Goal: Task Accomplishment & Management: Complete application form

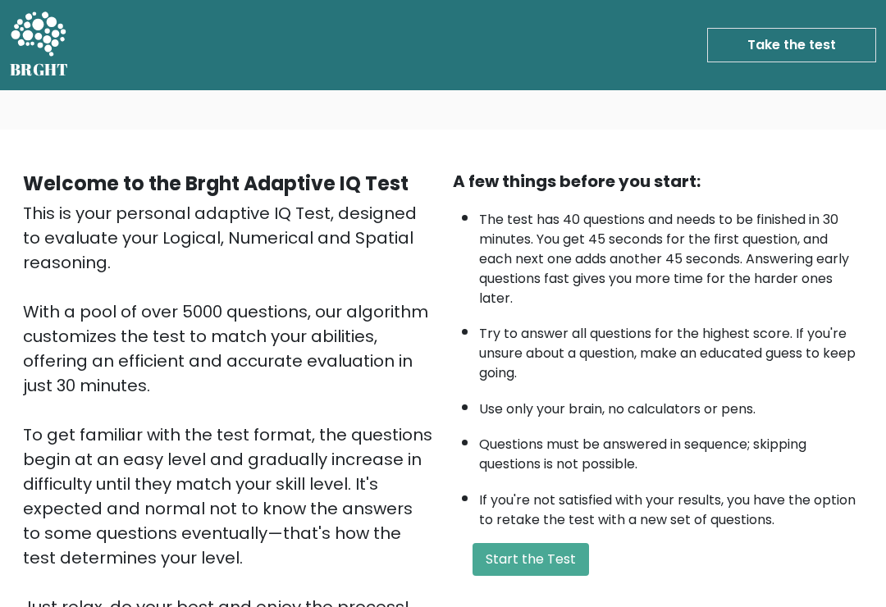
click at [576, 574] on button "Start the Test" at bounding box center [530, 559] width 116 height 33
click at [545, 568] on button "Start the Test" at bounding box center [530, 559] width 116 height 33
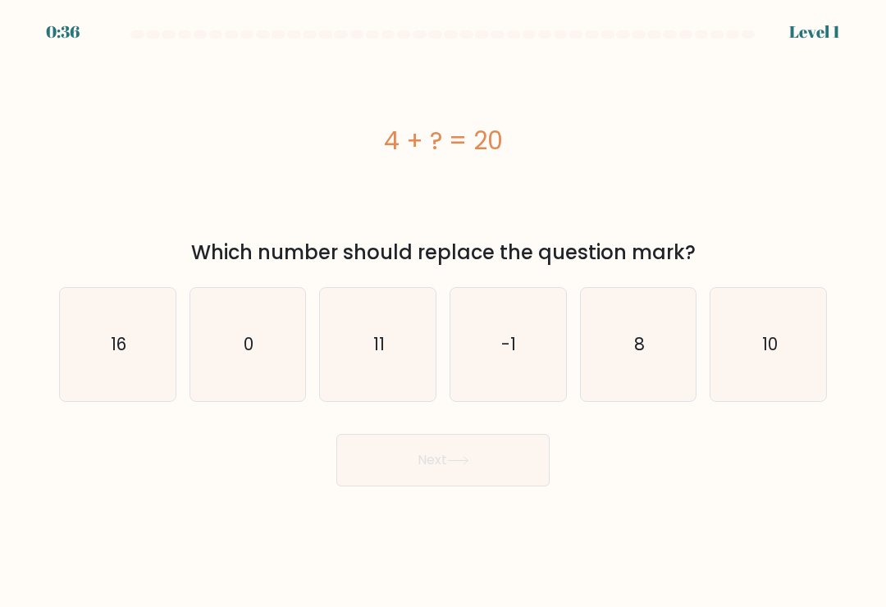
click at [781, 347] on icon "10" at bounding box center [768, 344] width 113 height 113
click at [444, 312] on input "f. 10" at bounding box center [443, 307] width 1 height 8
radio input "true"
click at [125, 328] on icon "16" at bounding box center [117, 344] width 113 height 113
click at [443, 312] on input "a. 16" at bounding box center [443, 307] width 1 height 8
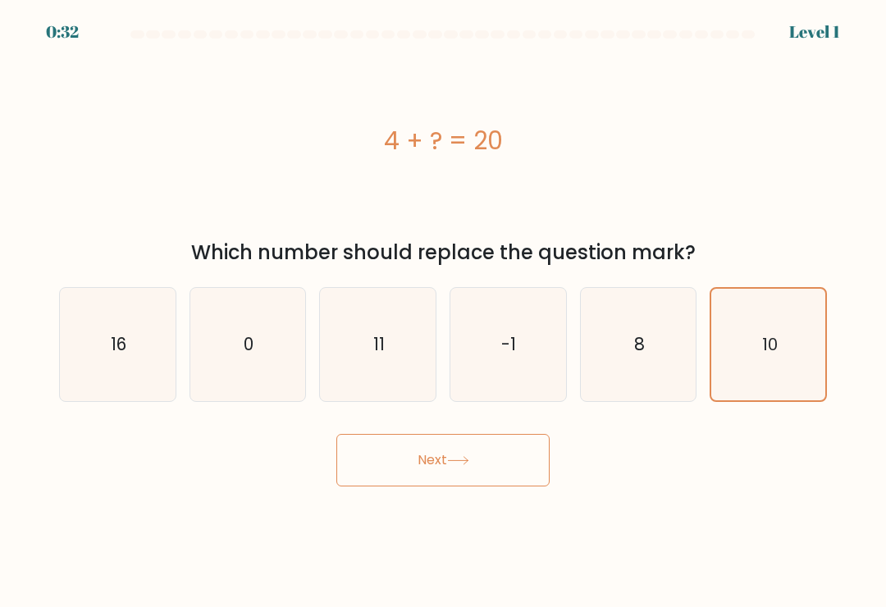
radio input "true"
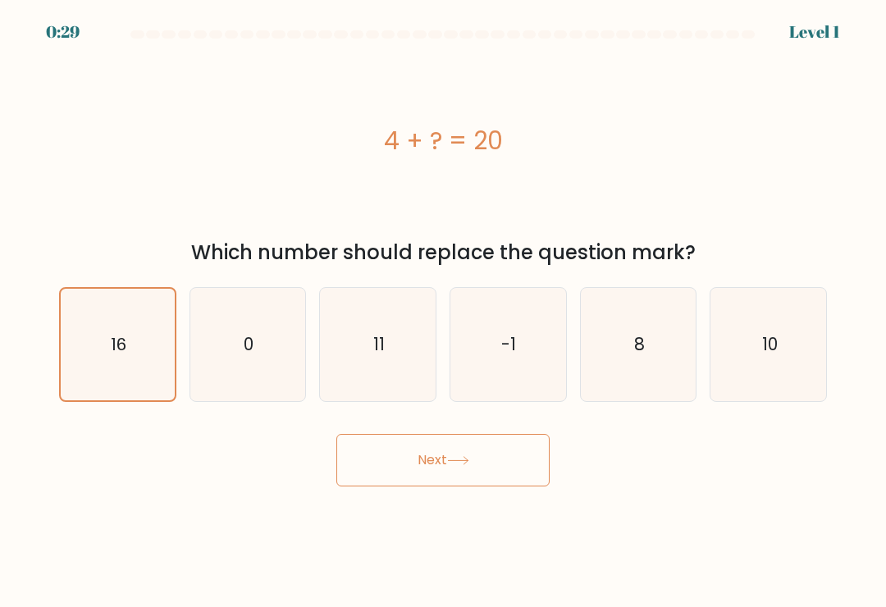
click at [497, 458] on button "Next" at bounding box center [442, 460] width 213 height 52
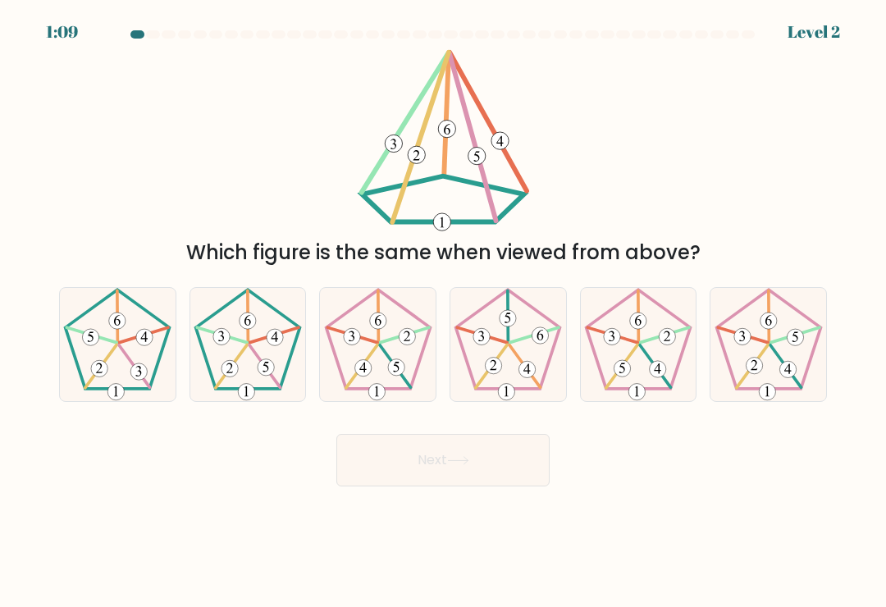
click at [265, 369] on 153 at bounding box center [266, 367] width 16 height 16
click at [443, 312] on input "b." at bounding box center [443, 307] width 1 height 8
radio input "true"
click at [465, 461] on button "Next" at bounding box center [442, 460] width 213 height 52
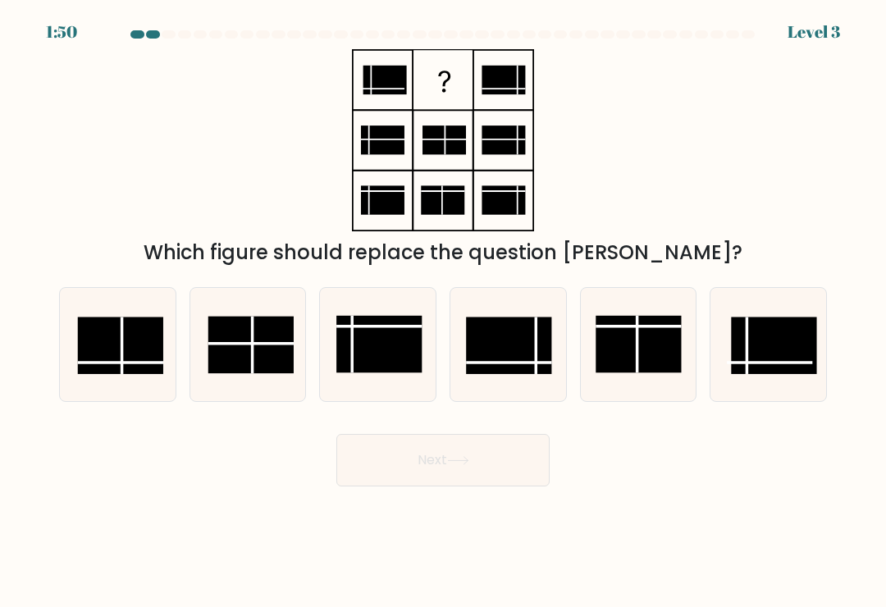
click at [151, 363] on line at bounding box center [120, 363] width 85 height 0
click at [443, 312] on input "a." at bounding box center [443, 307] width 1 height 8
radio input "true"
click at [476, 455] on button "Next" at bounding box center [442, 460] width 213 height 52
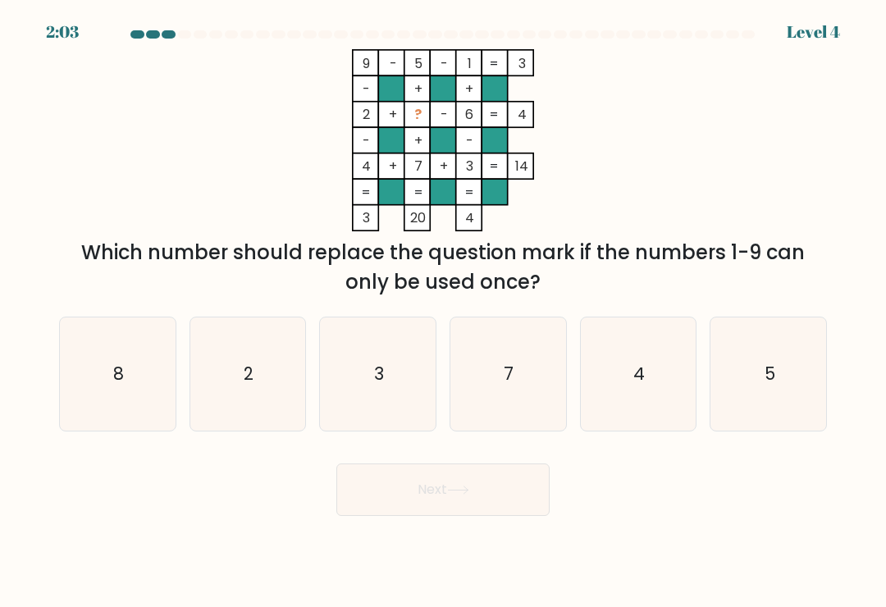
click at [144, 385] on icon "8" at bounding box center [117, 373] width 113 height 113
click at [443, 312] on input "a. 8" at bounding box center [443, 307] width 1 height 8
radio input "true"
click at [445, 492] on button "Next" at bounding box center [442, 489] width 213 height 52
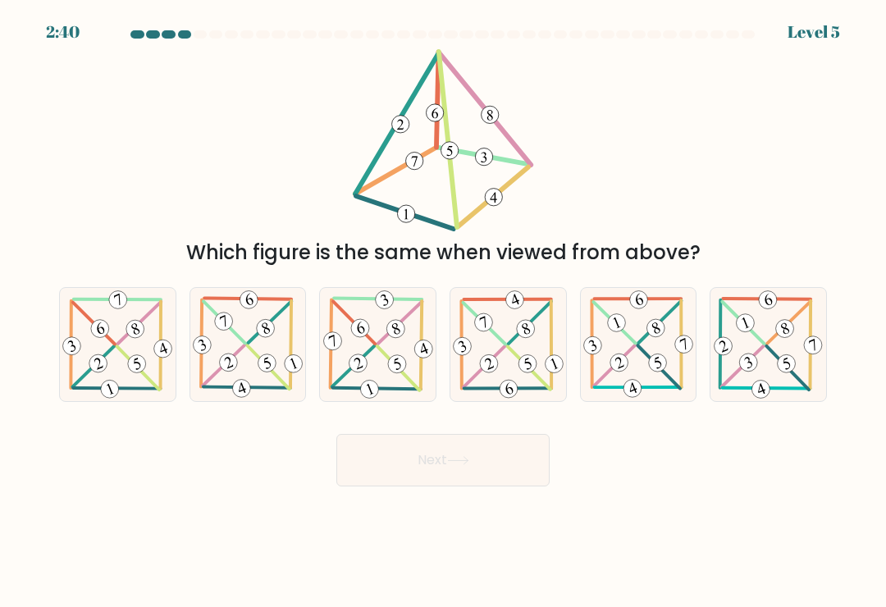
click at [396, 353] on icon at bounding box center [378, 344] width 115 height 113
click at [443, 312] on input "c." at bounding box center [443, 307] width 1 height 8
radio input "true"
click at [441, 466] on button "Next" at bounding box center [442, 460] width 213 height 52
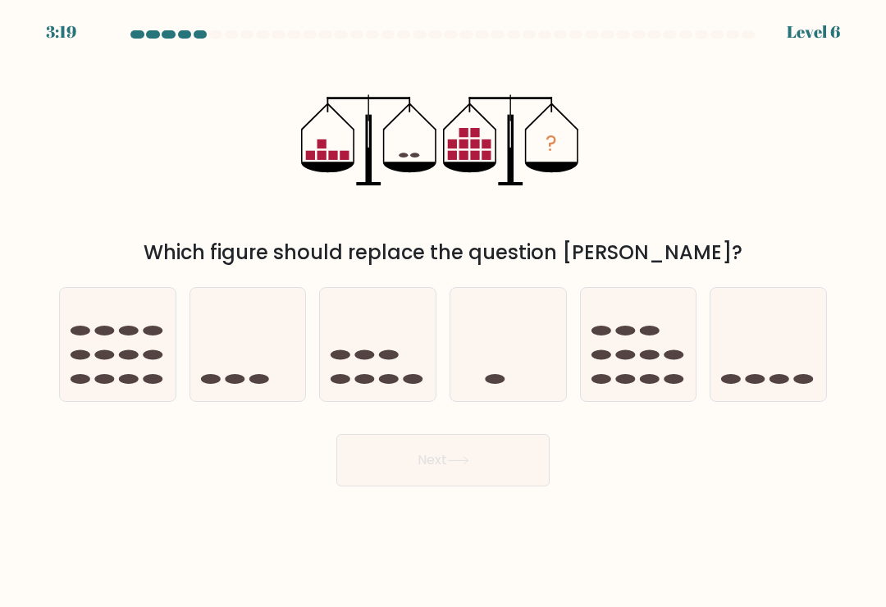
click at [383, 353] on icon at bounding box center [378, 345] width 116 height 96
click at [443, 312] on input "c." at bounding box center [443, 307] width 1 height 8
radio input "true"
click at [494, 468] on button "Next" at bounding box center [442, 460] width 213 height 52
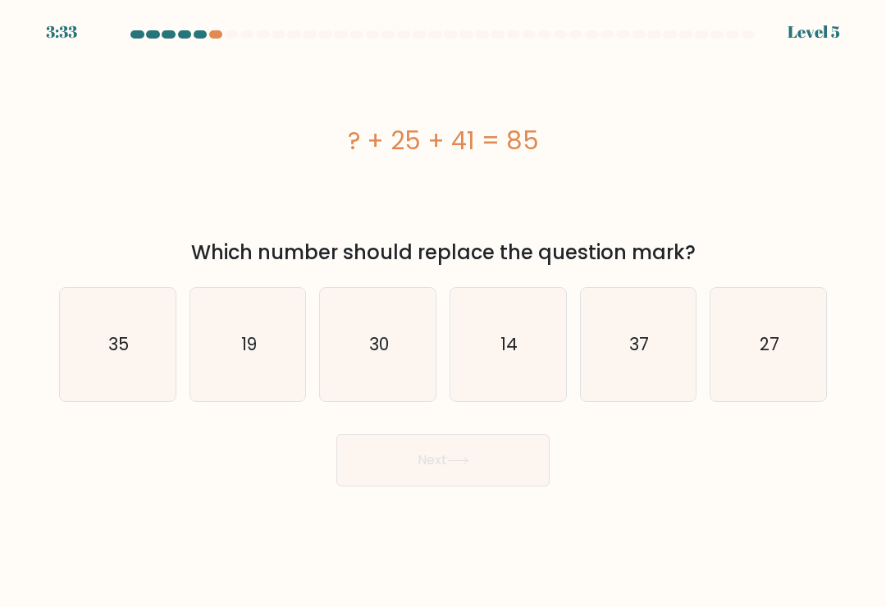
click at [762, 348] on text "27" at bounding box center [769, 344] width 20 height 24
click at [444, 312] on input "f. 27" at bounding box center [443, 307] width 1 height 8
radio input "true"
click at [486, 472] on button "Next" at bounding box center [442, 460] width 213 height 52
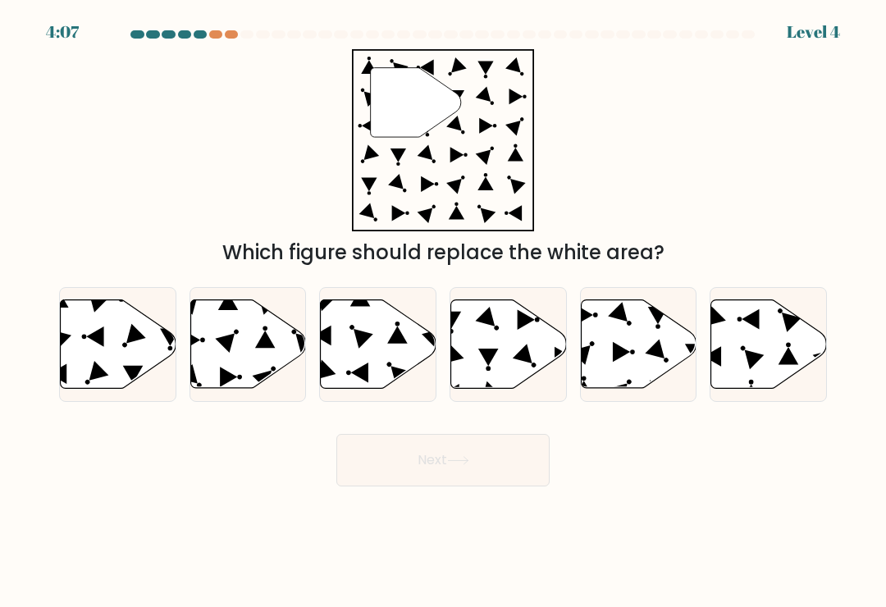
click at [759, 361] on icon at bounding box center [769, 344] width 116 height 89
click at [444, 312] on input "f." at bounding box center [443, 307] width 1 height 8
radio input "true"
click at [145, 312] on icon at bounding box center [118, 344] width 116 height 90
click at [443, 312] on input "a." at bounding box center [443, 307] width 1 height 8
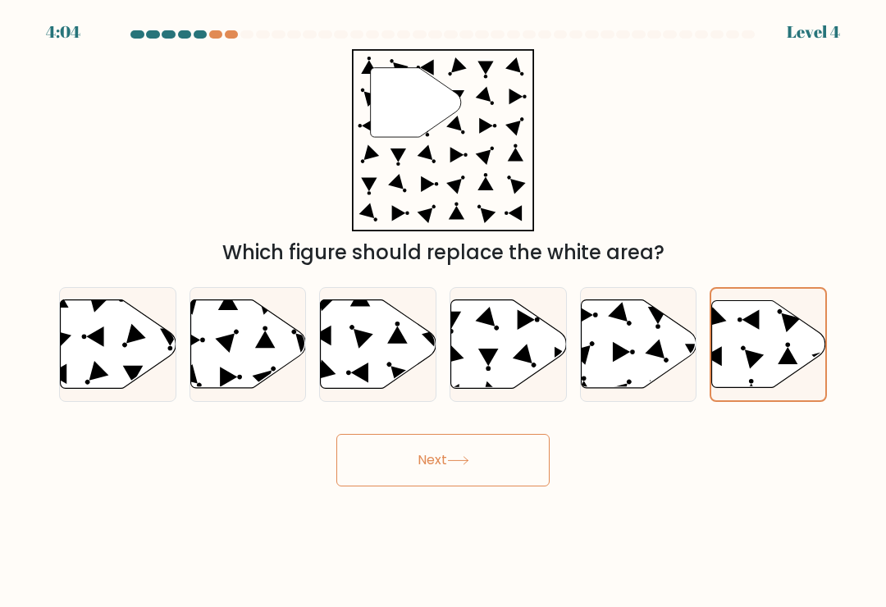
radio input "true"
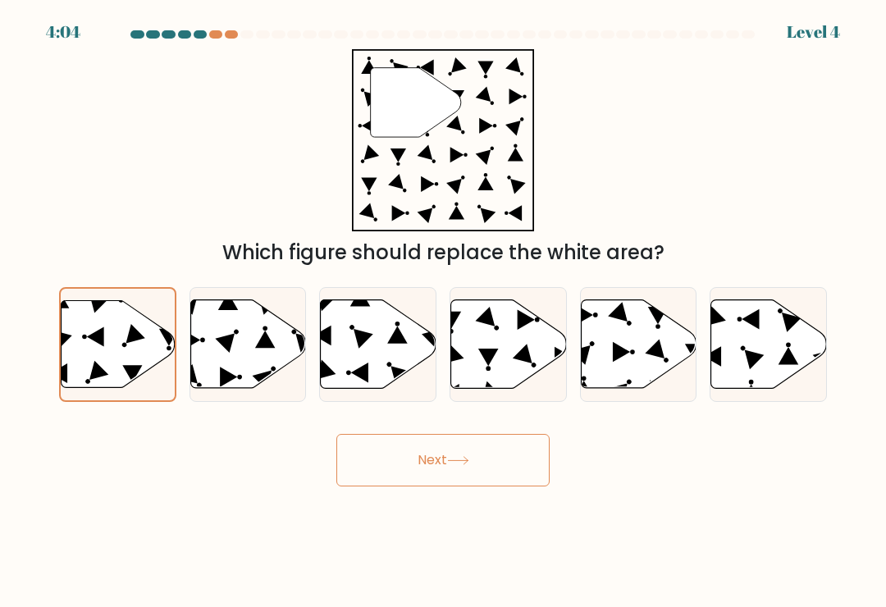
click at [465, 458] on button "Next" at bounding box center [442, 460] width 213 height 52
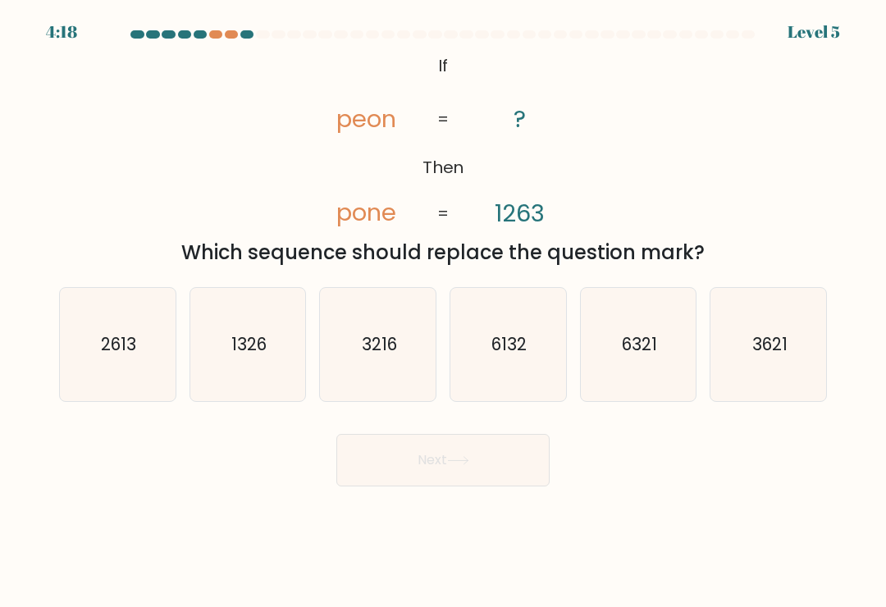
click at [266, 349] on text "1326" at bounding box center [248, 344] width 35 height 24
click at [443, 312] on input "b. 1326" at bounding box center [443, 307] width 1 height 8
radio input "true"
click at [491, 469] on button "Next" at bounding box center [442, 460] width 213 height 52
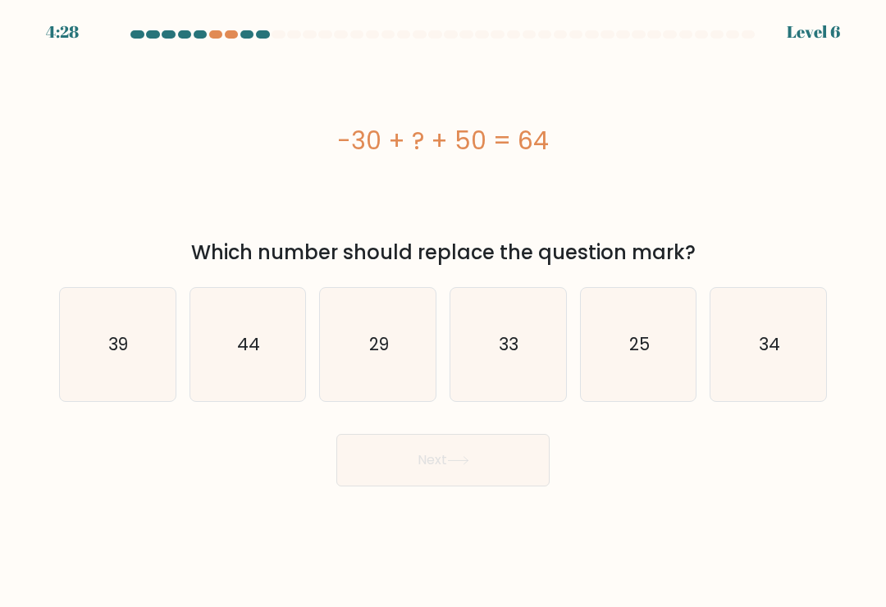
click at [652, 372] on icon "25" at bounding box center [638, 344] width 113 height 113
click at [444, 312] on input "e. 25" at bounding box center [443, 307] width 1 height 8
radio input "true"
click at [497, 463] on button "Next" at bounding box center [442, 460] width 213 height 52
click at [500, 459] on button "Next" at bounding box center [442, 460] width 213 height 52
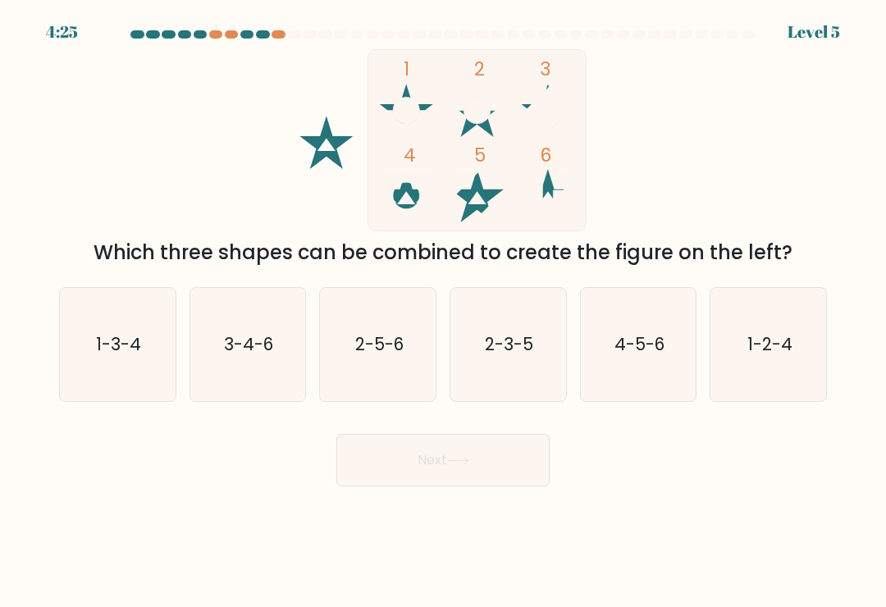
click at [479, 458] on button "Next" at bounding box center [442, 460] width 213 height 52
click at [753, 373] on icon "1-2-4" at bounding box center [768, 344] width 113 height 113
click at [444, 312] on input "f. 1-2-4" at bounding box center [443, 307] width 1 height 8
radio input "true"
click at [484, 462] on button "Next" at bounding box center [442, 460] width 213 height 52
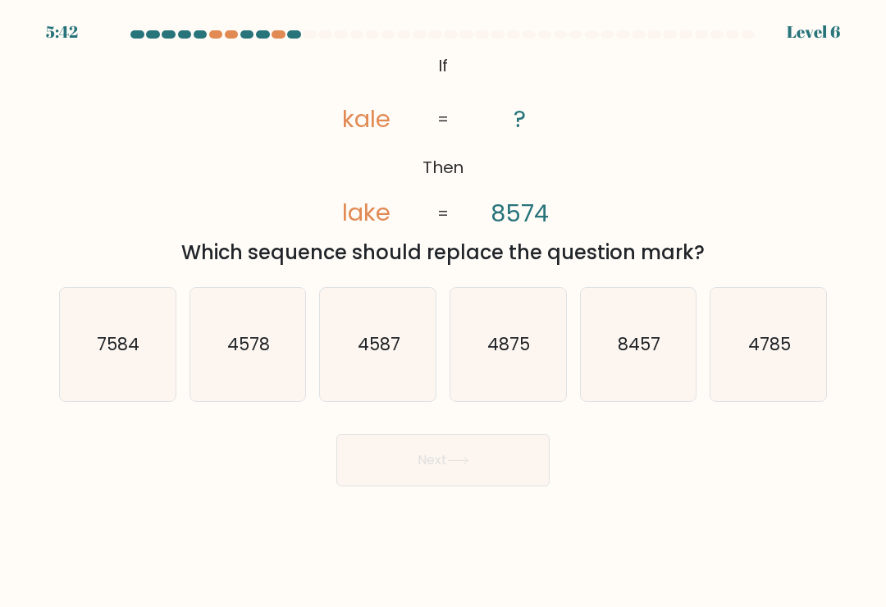
click at [125, 345] on text "7584" at bounding box center [119, 344] width 43 height 24
click at [443, 312] on input "a. 7584" at bounding box center [443, 307] width 1 height 8
radio input "true"
click at [460, 463] on icon at bounding box center [458, 460] width 22 height 9
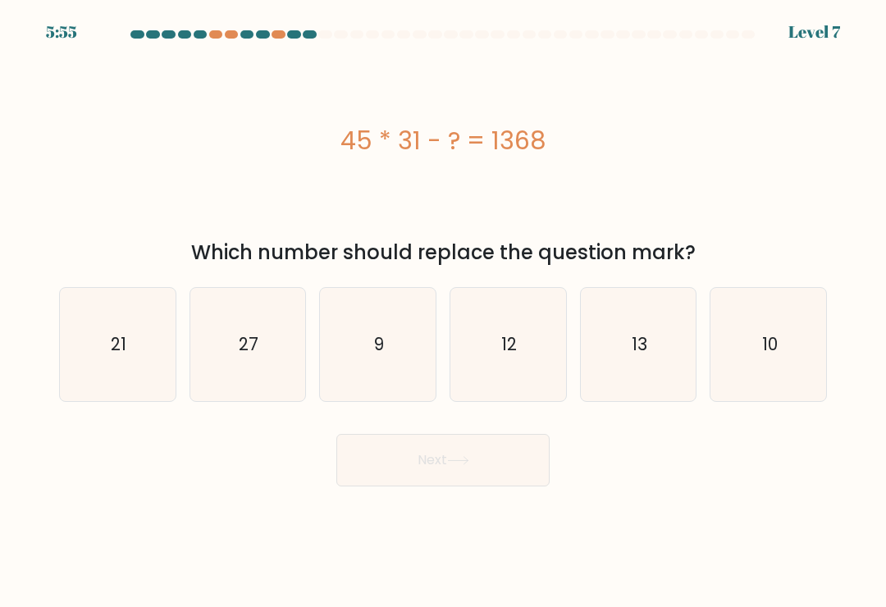
click at [541, 335] on icon "12" at bounding box center [507, 344] width 113 height 113
click at [444, 312] on input "d. 12" at bounding box center [443, 307] width 1 height 8
radio input "true"
click at [527, 455] on button "Next" at bounding box center [442, 460] width 213 height 52
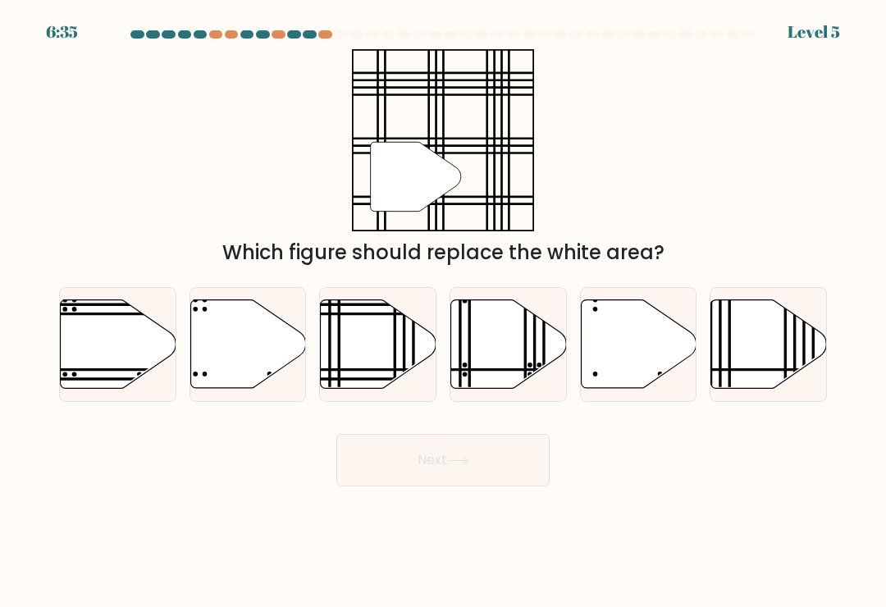
click at [391, 361] on icon at bounding box center [379, 344] width 116 height 89
click at [443, 312] on input "c." at bounding box center [443, 307] width 1 height 8
radio input "true"
click at [472, 463] on button "Next" at bounding box center [442, 460] width 213 height 52
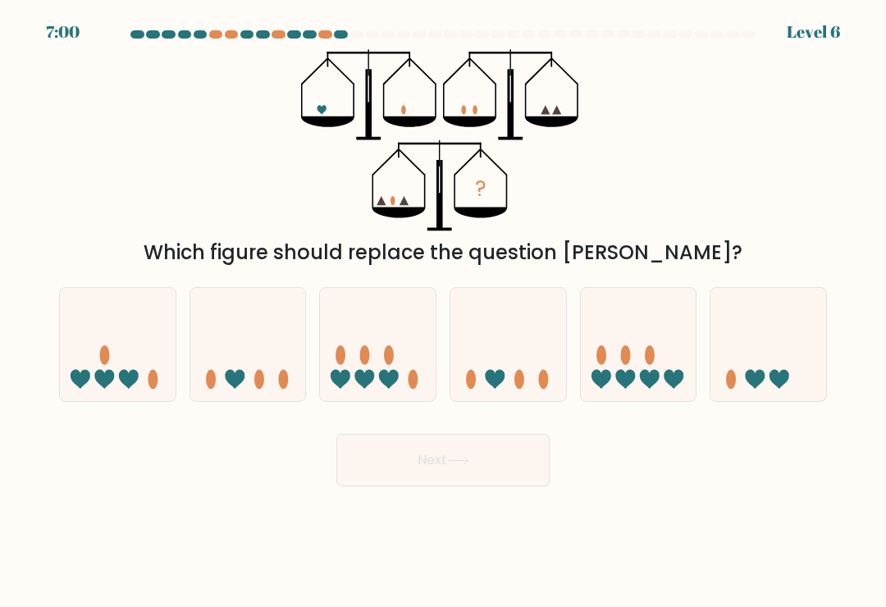
click at [653, 384] on icon at bounding box center [650, 380] width 20 height 20
click at [444, 312] on input "e." at bounding box center [443, 307] width 1 height 8
radio input "true"
click at [500, 468] on button "Next" at bounding box center [442, 460] width 213 height 52
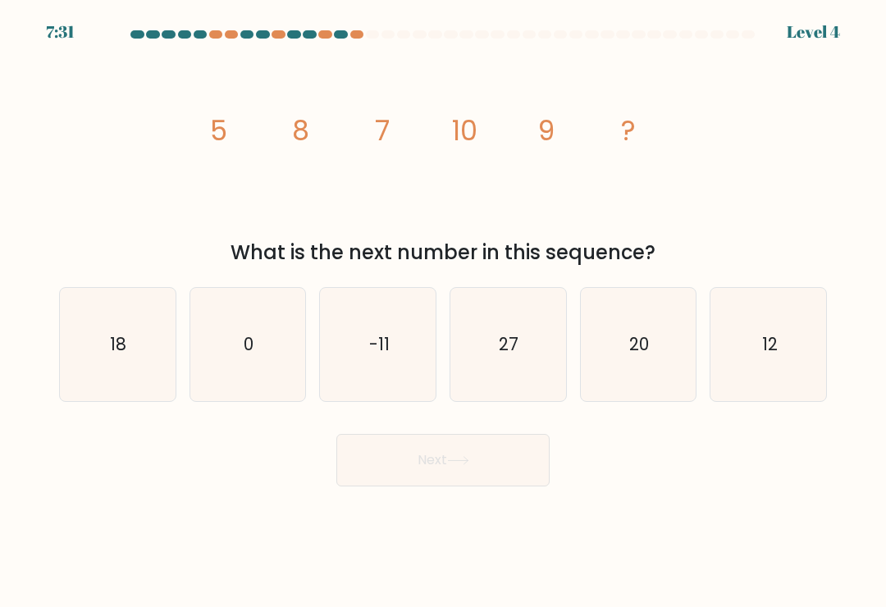
click at [773, 356] on text "12" at bounding box center [769, 344] width 16 height 24
click at [444, 312] on input "f. 12" at bounding box center [443, 307] width 1 height 8
radio input "true"
click at [528, 454] on button "Next" at bounding box center [442, 460] width 213 height 52
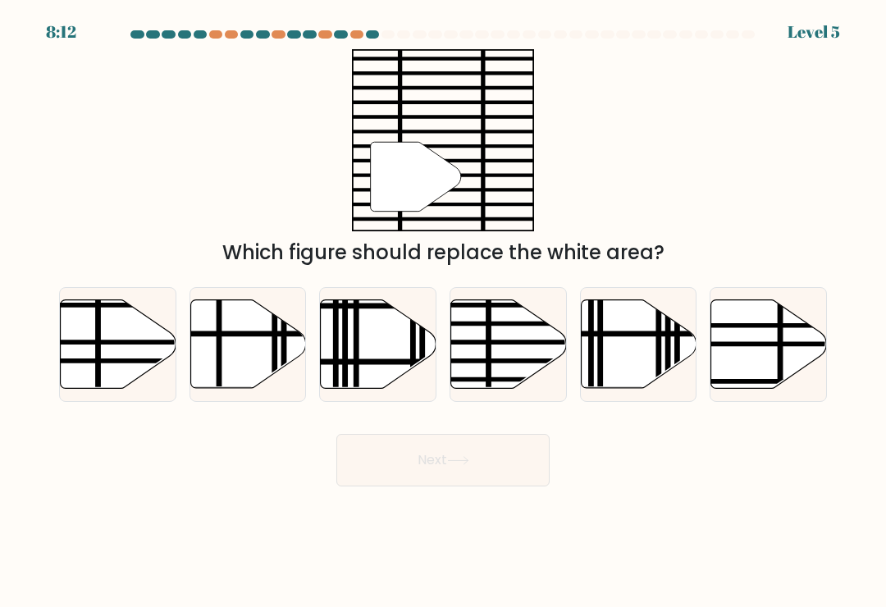
click at [168, 331] on icon at bounding box center [118, 344] width 116 height 90
click at [443, 312] on input "a." at bounding box center [443, 307] width 1 height 8
radio input "true"
click at [530, 381] on icon at bounding box center [509, 344] width 116 height 89
click at [444, 312] on input "d." at bounding box center [443, 307] width 1 height 8
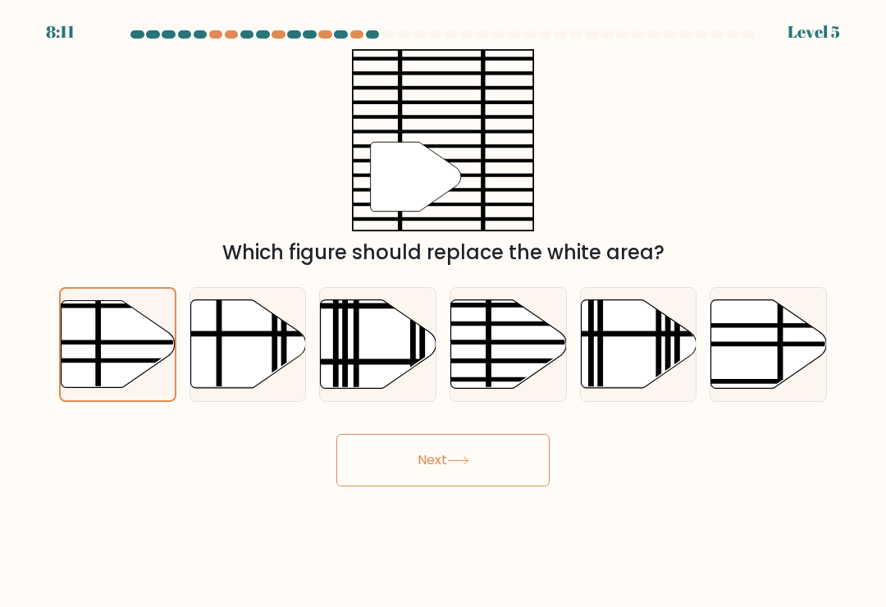
radio input "true"
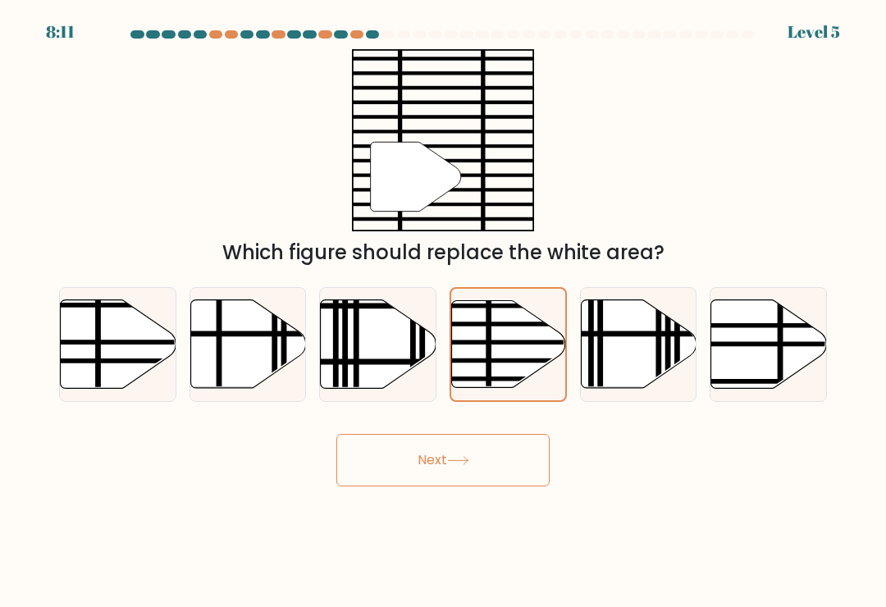
click at [488, 471] on button "Next" at bounding box center [442, 460] width 213 height 52
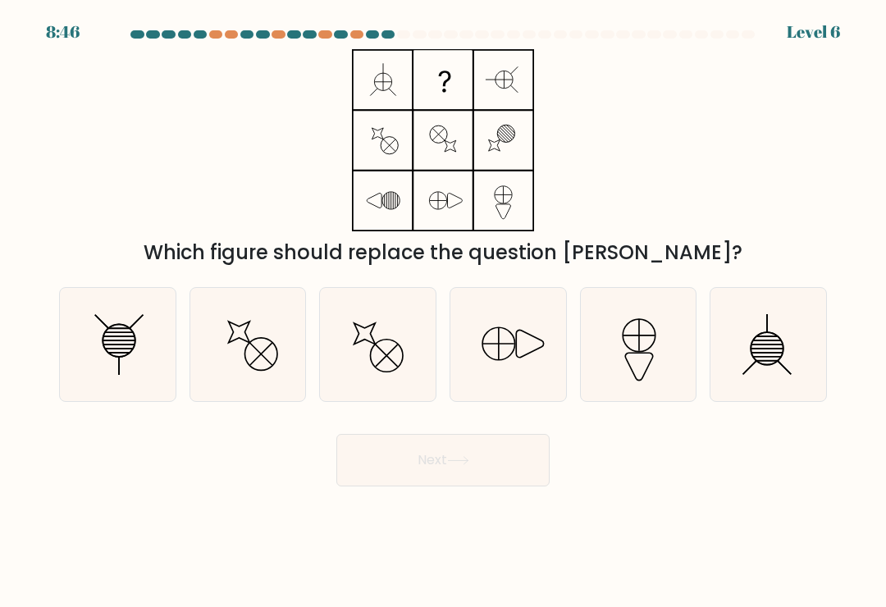
click at [759, 340] on line at bounding box center [766, 340] width 29 height 0
click at [444, 312] on input "f." at bounding box center [443, 307] width 1 height 8
radio input "true"
click at [144, 345] on icon at bounding box center [117, 344] width 113 height 113
click at [443, 312] on input "a." at bounding box center [443, 307] width 1 height 8
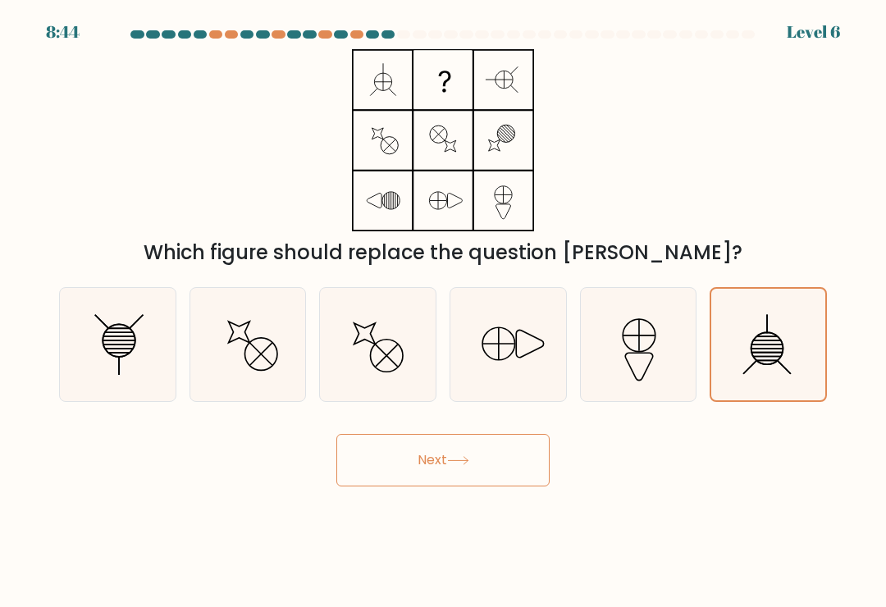
radio input "true"
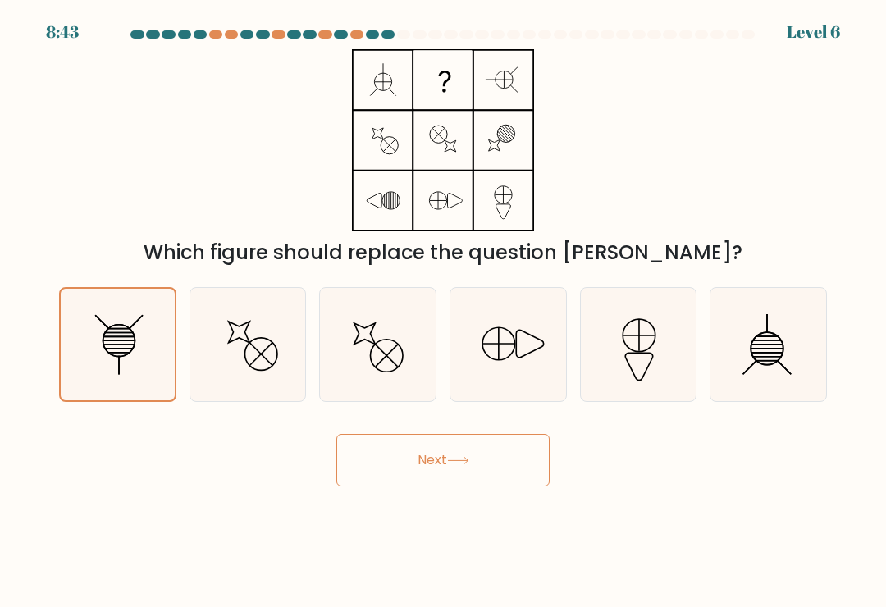
click at [490, 458] on button "Next" at bounding box center [442, 460] width 213 height 52
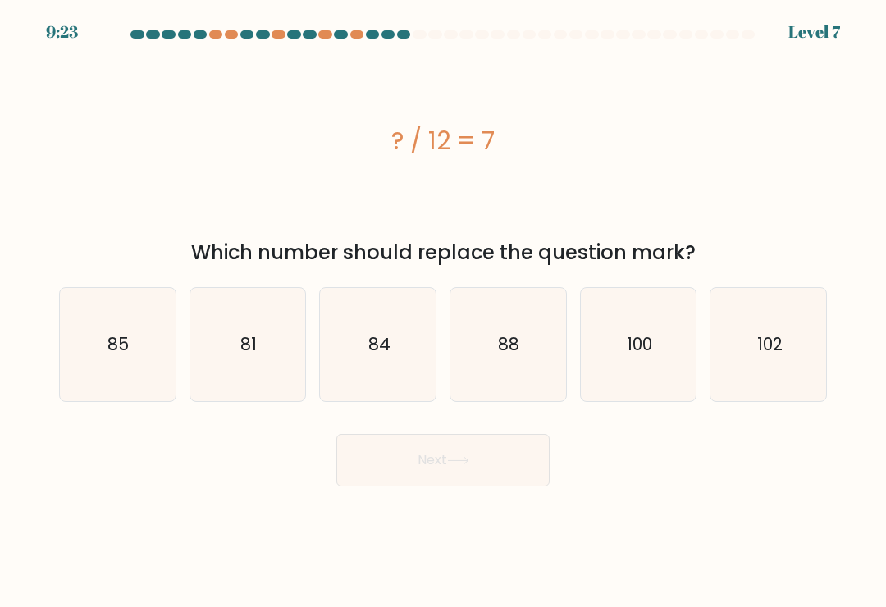
click at [285, 331] on icon "81" at bounding box center [247, 344] width 113 height 113
click at [443, 312] on input "b. 81" at bounding box center [443, 307] width 1 height 8
radio input "true"
click at [469, 465] on icon at bounding box center [458, 460] width 22 height 9
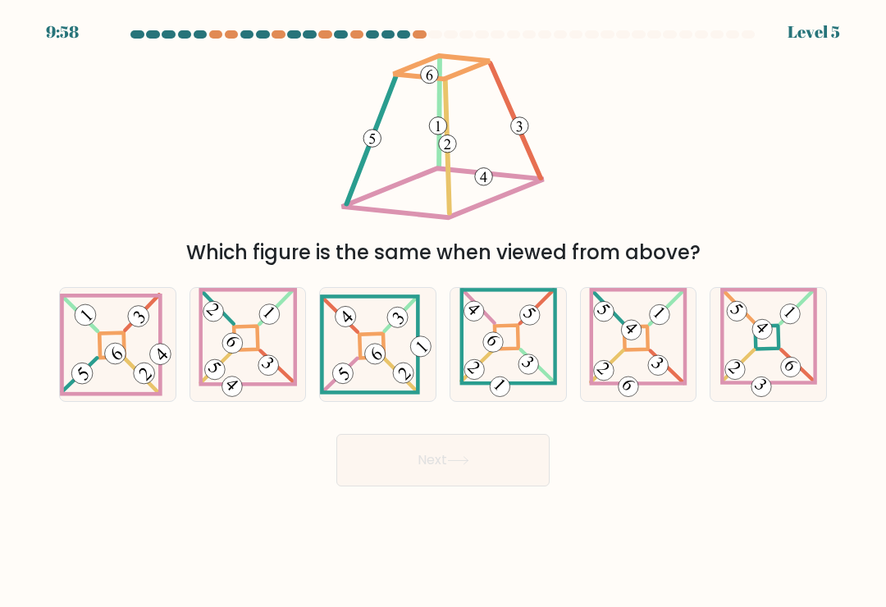
click at [135, 349] on icon at bounding box center [118, 344] width 116 height 103
click at [443, 312] on input "a." at bounding box center [443, 307] width 1 height 8
radio input "true"
click at [465, 477] on button "Next" at bounding box center [442, 460] width 213 height 52
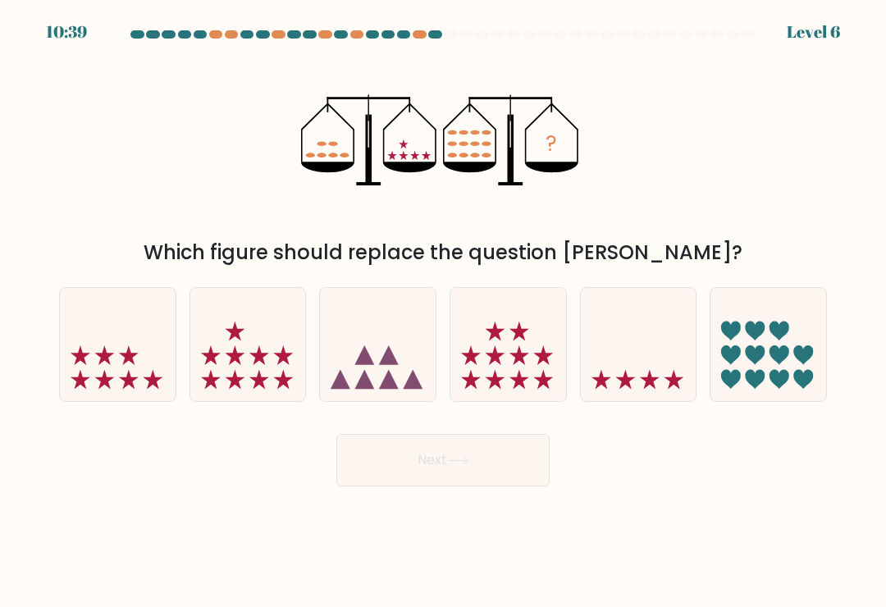
click at [255, 346] on icon at bounding box center [248, 345] width 116 height 96
click at [443, 312] on input "b." at bounding box center [443, 307] width 1 height 8
radio input "true"
click at [485, 471] on button "Next" at bounding box center [442, 460] width 213 height 52
